Goal: Information Seeking & Learning: Learn about a topic

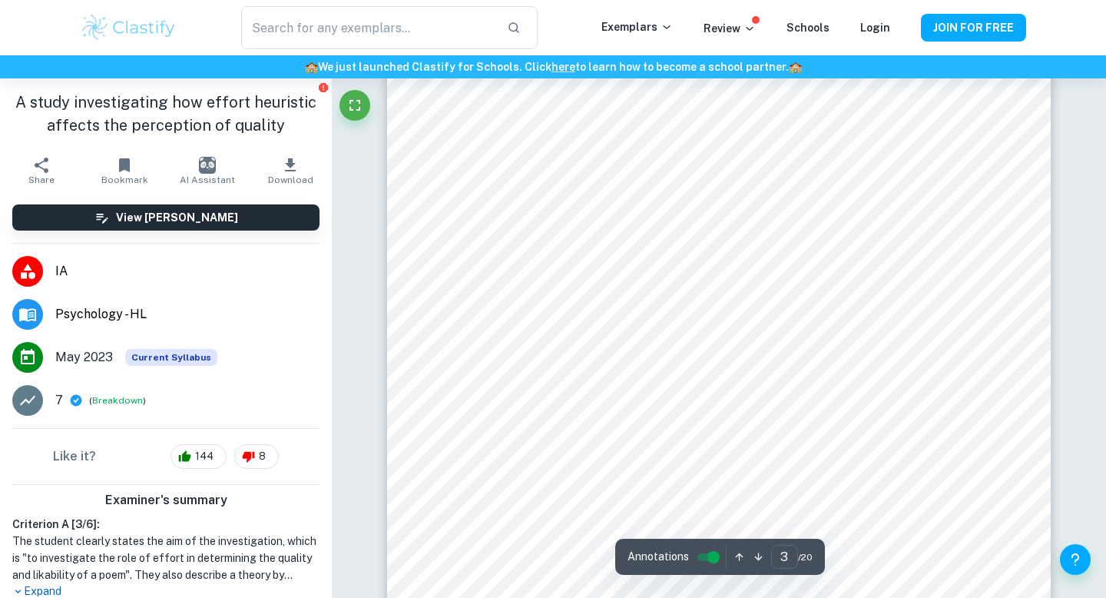
scroll to position [2052, 0]
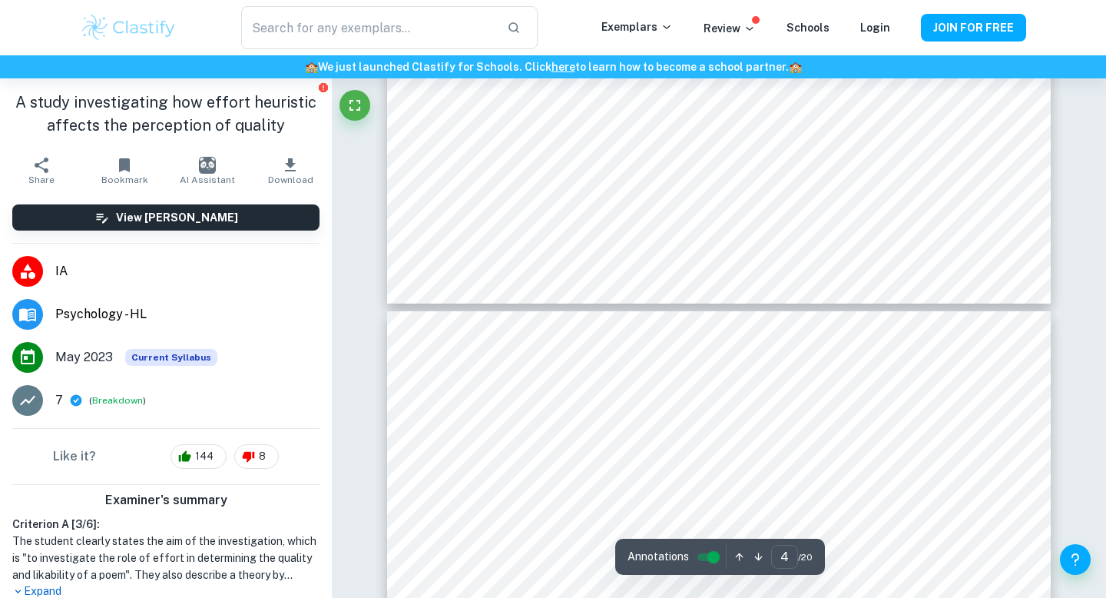
type input "5"
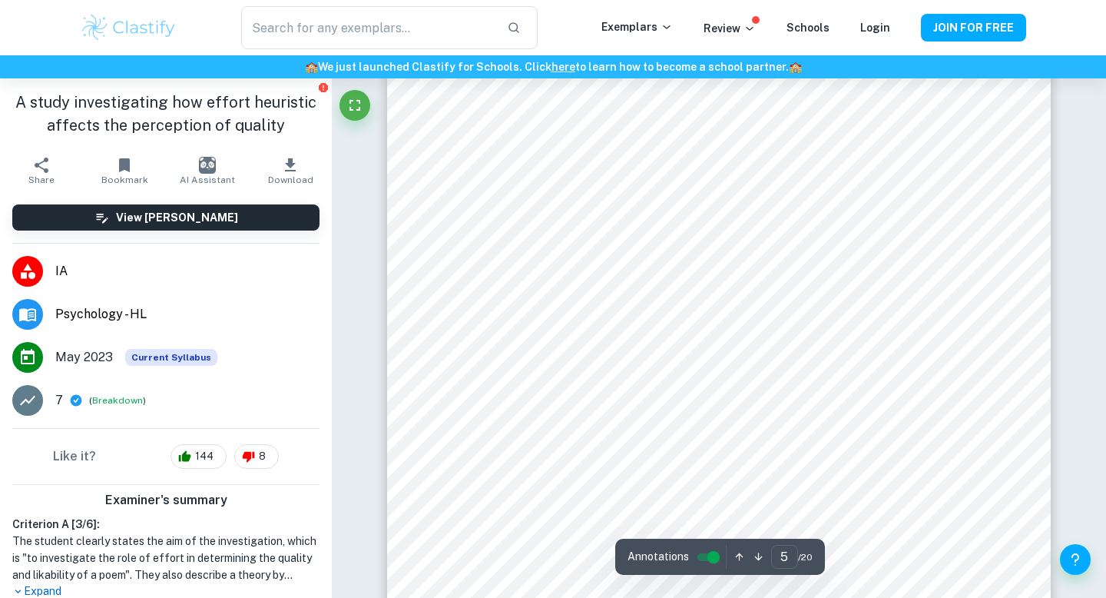
scroll to position [3909, 0]
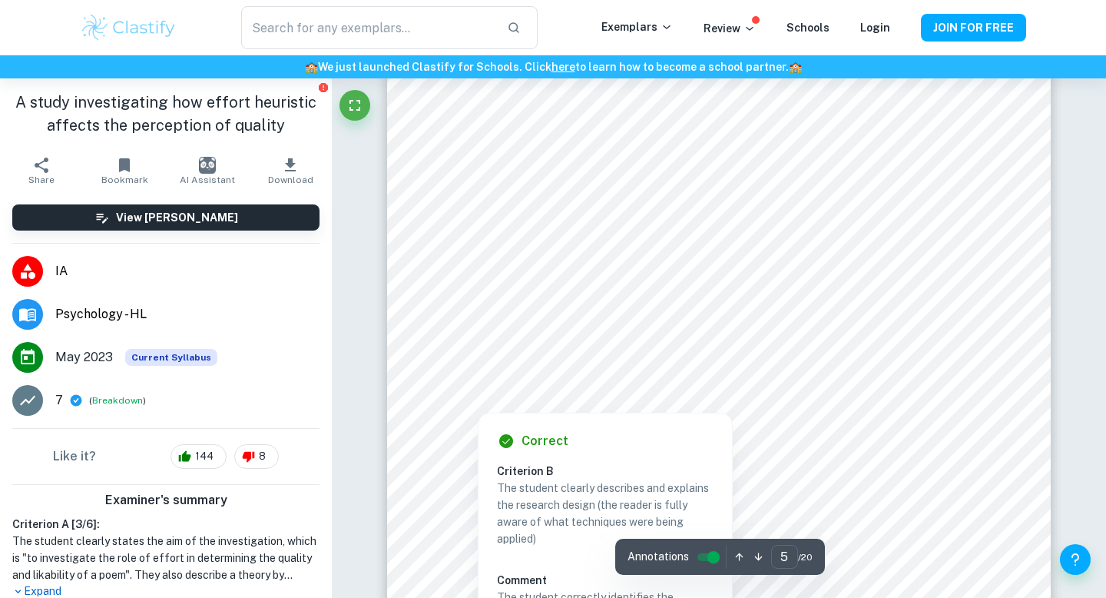
click at [510, 340] on div at bounding box center [719, 349] width 507 height 32
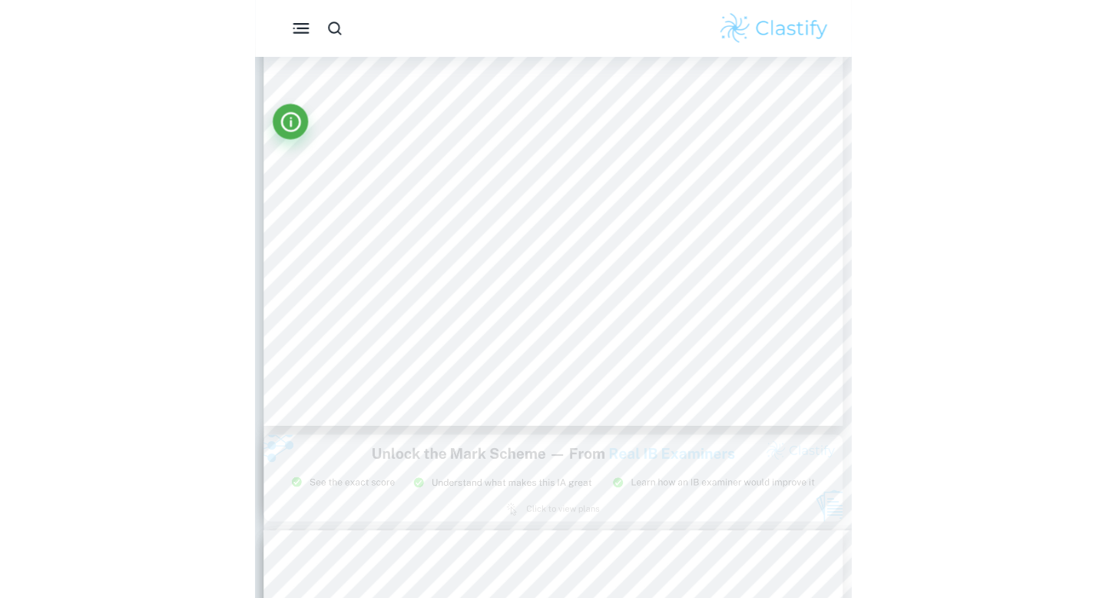
scroll to position [4944, 0]
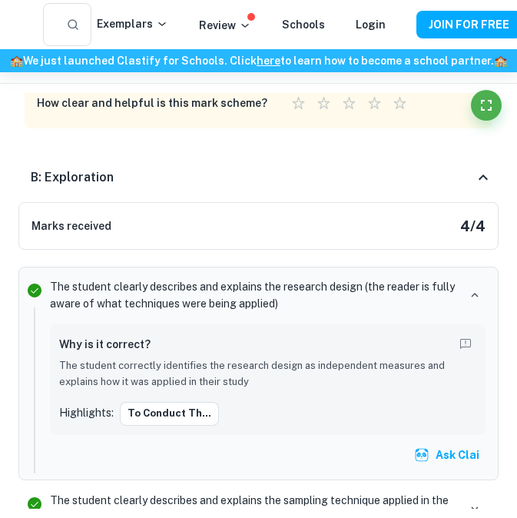
type input "7"
